Goal: Task Accomplishment & Management: Complete application form

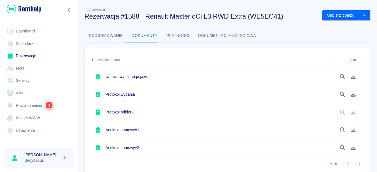
click at [28, 46] on link "Kalendarz" at bounding box center [38, 43] width 69 height 12
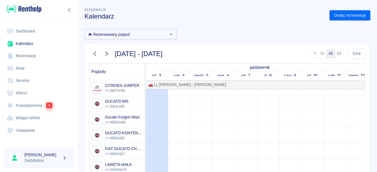
click at [28, 56] on link "Rezerwacje" at bounding box center [38, 56] width 69 height 12
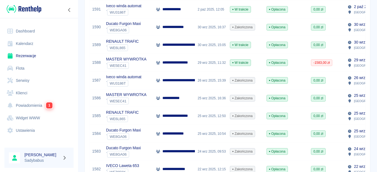
scroll to position [139, 0]
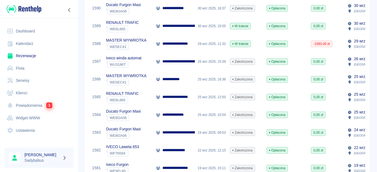
click at [126, 77] on p "MASTER WYWROTKA" at bounding box center [126, 76] width 40 height 6
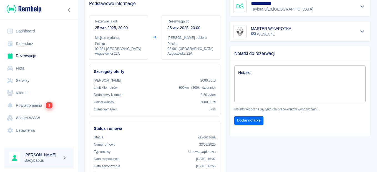
scroll to position [28, 0]
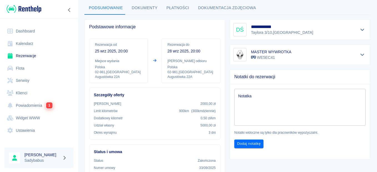
click at [288, 31] on p "[STREET_ADDRESS]" at bounding box center [282, 33] width 62 height 6
click at [359, 31] on icon "Pokaż szczegóły" at bounding box center [362, 29] width 6 height 5
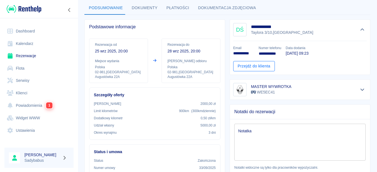
click at [258, 64] on link "Przejdź do klienta" at bounding box center [254, 66] width 42 height 10
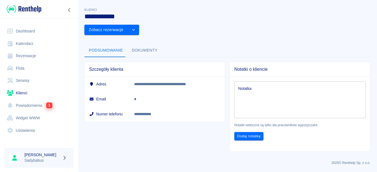
click at [143, 28] on div "**********" at bounding box center [227, 77] width 299 height 150
click at [128, 25] on button "Zobacz rezerwacje" at bounding box center [106, 30] width 44 height 10
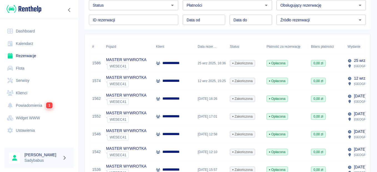
scroll to position [56, 0]
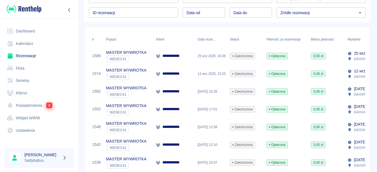
click at [131, 74] on div "` WE5EC41" at bounding box center [126, 76] width 40 height 7
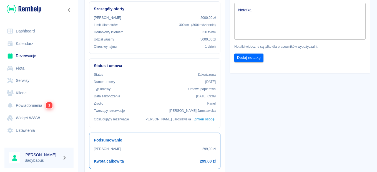
scroll to position [28, 0]
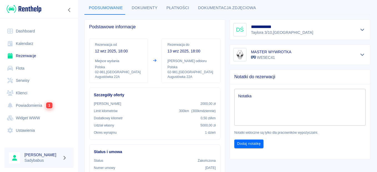
click at [20, 45] on link "Kalendarz" at bounding box center [38, 43] width 69 height 12
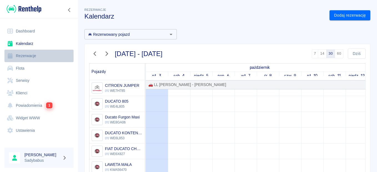
click at [20, 57] on link "Rezerwacje" at bounding box center [38, 56] width 69 height 12
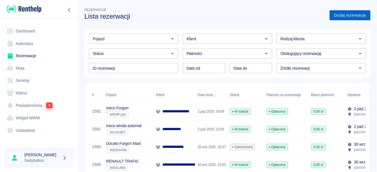
click at [333, 16] on link "Dodaj rezerwację" at bounding box center [350, 15] width 41 height 10
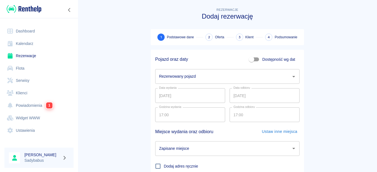
click at [180, 74] on div "Rezerwowany pojazd Rezerwowany pojazd" at bounding box center [227, 76] width 144 height 15
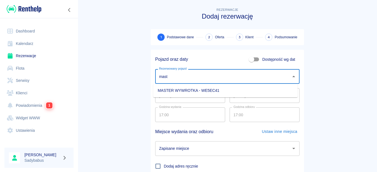
click at [187, 88] on li "MASTER WYWROTKA - WE5EC41" at bounding box center [225, 90] width 144 height 9
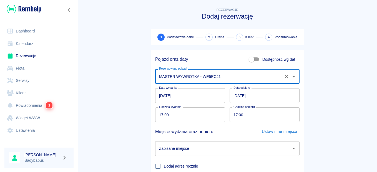
type input "MASTER WYWROTKA - WE5EC41"
click at [250, 97] on input "[DATE]" at bounding box center [265, 95] width 70 height 15
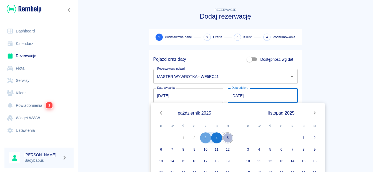
click at [224, 139] on button "5" at bounding box center [227, 137] width 11 height 11
type input "[DATE]"
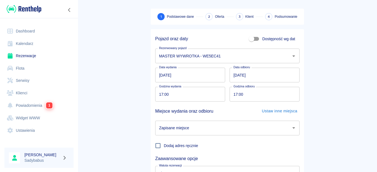
scroll to position [56, 0]
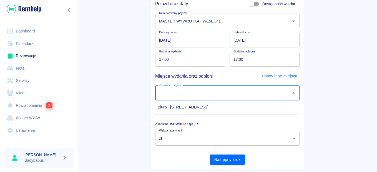
click at [210, 95] on input "Zapisane miejsce" at bounding box center [223, 93] width 131 height 10
click at [202, 111] on li "Biuro - [STREET_ADDRESS]" at bounding box center [225, 107] width 144 height 9
type input "Biuro - [STREET_ADDRESS]"
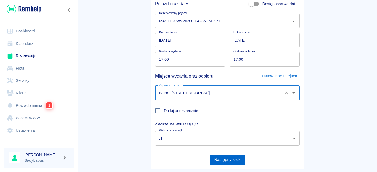
click at [223, 163] on button "Następny krok" at bounding box center [227, 160] width 35 height 10
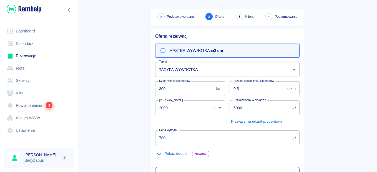
scroll to position [83, 0]
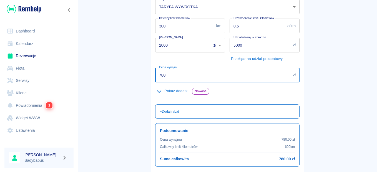
drag, startPoint x: 172, startPoint y: 77, endPoint x: 121, endPoint y: 79, distance: 50.5
click at [121, 79] on main "Rezerwacje Dodaj rezerwację Podstawowe dane 2 Oferta 3 Klient 4 Podsumowanie Of…" at bounding box center [227, 60] width 299 height 275
type input "598"
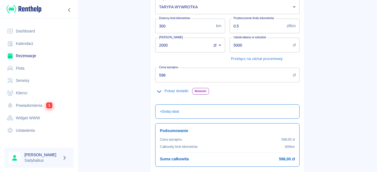
click at [121, 79] on main "Rezerwacje Dodaj rezerwację Podstawowe dane 2 Oferta 3 Klient 4 Podsumowanie Of…" at bounding box center [227, 60] width 299 height 275
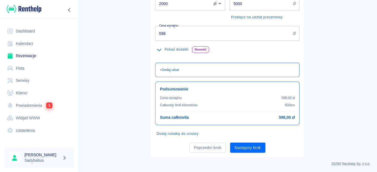
scroll to position [126, 0]
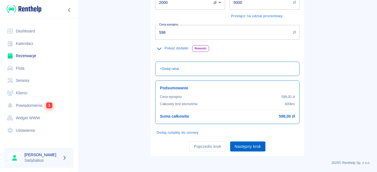
click at [241, 145] on button "Następny krok" at bounding box center [247, 147] width 35 height 10
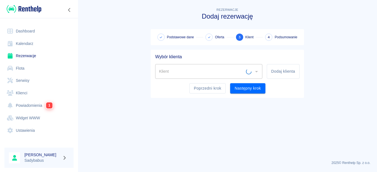
scroll to position [0, 0]
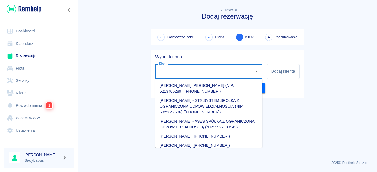
click at [225, 72] on input "Klient" at bounding box center [205, 72] width 94 height 10
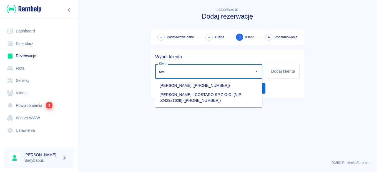
click at [215, 82] on li "[PERSON_NAME] ([PHONE_NUMBER])" at bounding box center [208, 85] width 107 height 9
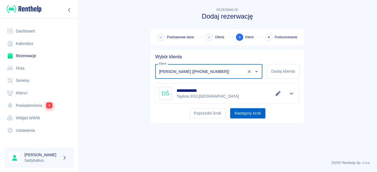
type input "[PERSON_NAME] ([PHONE_NUMBER])"
click at [239, 110] on button "Następny krok" at bounding box center [247, 113] width 35 height 10
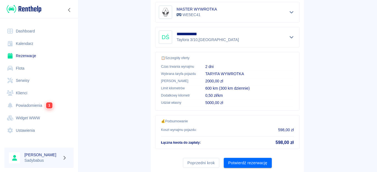
scroll to position [127, 0]
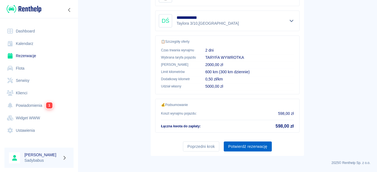
click at [240, 148] on button "Potwierdź rezerwację" at bounding box center [248, 147] width 48 height 10
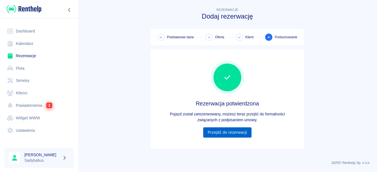
click at [231, 133] on link "Przejdź do rezerwacji" at bounding box center [227, 132] width 48 height 10
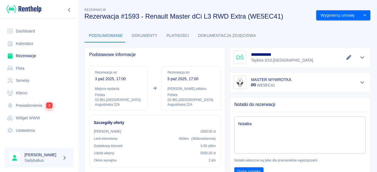
click at [150, 36] on button "Dokumenty" at bounding box center [144, 35] width 35 height 13
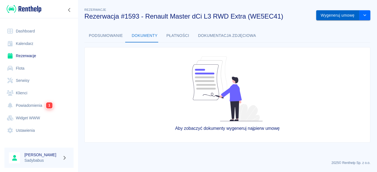
click at [333, 15] on button "Wygeneruj umowę" at bounding box center [337, 15] width 43 height 10
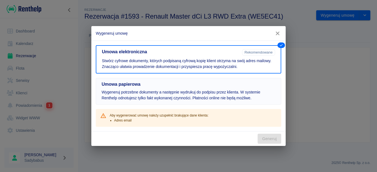
click at [193, 95] on p "Wygeneruj potrzebne dokumenty a następnie wydrukuj do podpisu przez klienta. W …" at bounding box center [189, 95] width 174 height 12
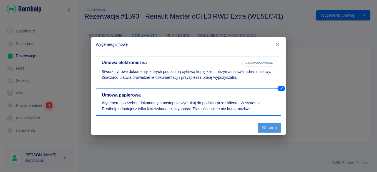
click at [271, 127] on button "Generuj" at bounding box center [270, 128] width 24 height 10
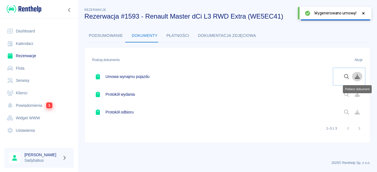
click at [357, 79] on icon "Pobierz dokument" at bounding box center [357, 76] width 5 height 5
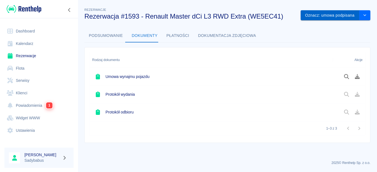
click at [335, 16] on button "Oznacz: umowa podpisana" at bounding box center [330, 15] width 59 height 10
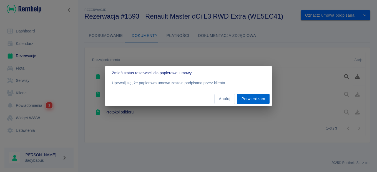
click at [257, 99] on button "Potwierdzam" at bounding box center [253, 99] width 32 height 10
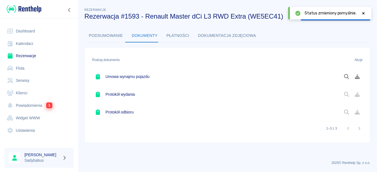
click at [364, 12] on icon at bounding box center [363, 13] width 2 height 2
